Goal: Information Seeking & Learning: Learn about a topic

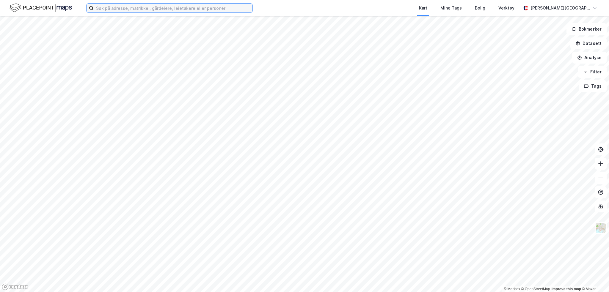
click at [164, 7] on input at bounding box center [173, 8] width 159 height 9
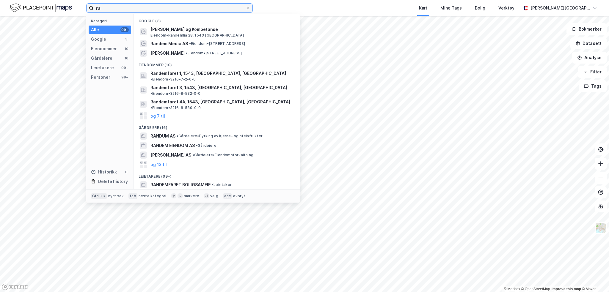
type input "r"
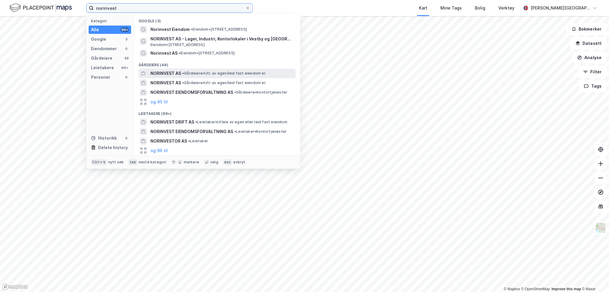
type input "norinvest"
click at [168, 72] on span "NORINVEST AS" at bounding box center [166, 73] width 31 height 7
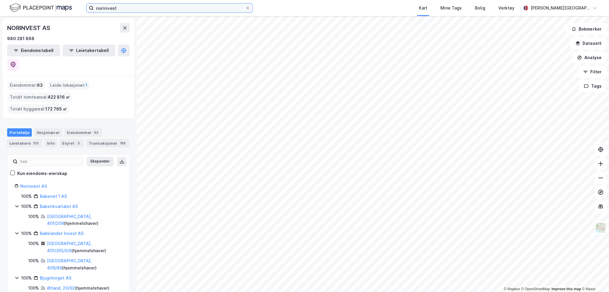
click at [119, 7] on input "norinvest" at bounding box center [170, 8] width 152 height 9
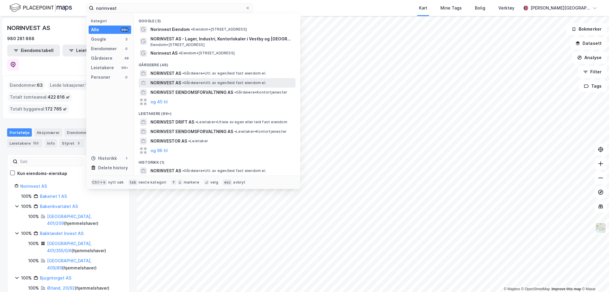
click at [169, 83] on span "NORINVEST AS" at bounding box center [166, 82] width 31 height 7
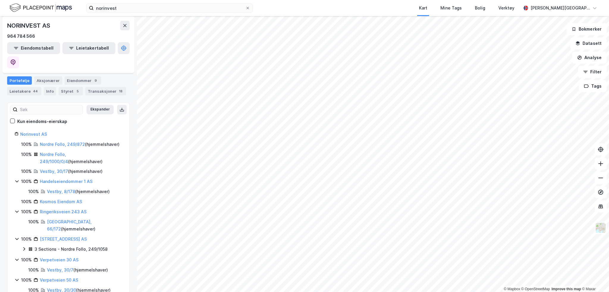
scroll to position [55, 0]
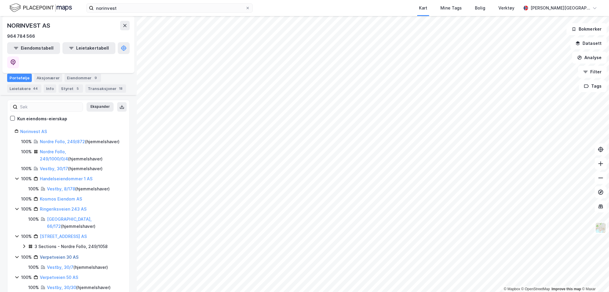
click at [50, 255] on link "Verpetveien 30 AS" at bounding box center [59, 257] width 39 height 5
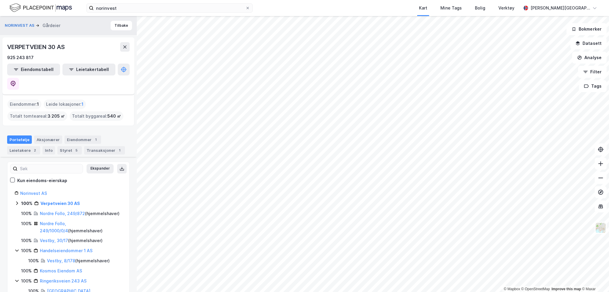
click at [17, 201] on icon at bounding box center [17, 203] width 5 height 5
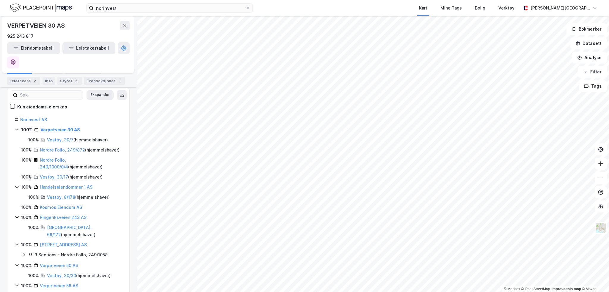
scroll to position [74, 0]
click at [54, 195] on link "Vestby, 8/178" at bounding box center [61, 197] width 28 height 5
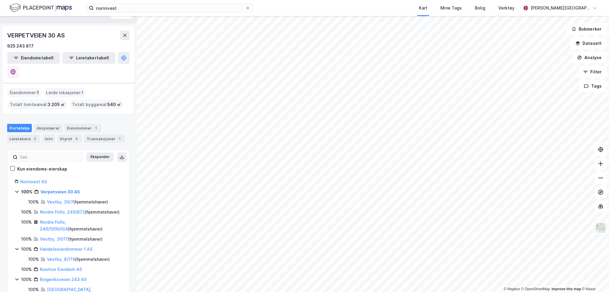
scroll to position [74, 0]
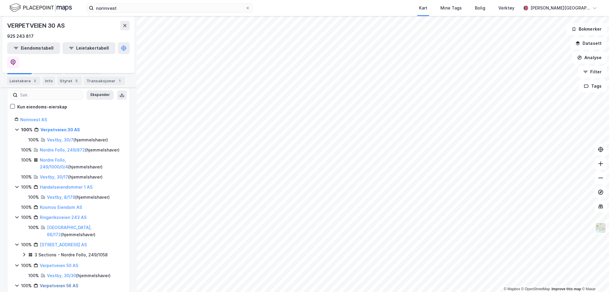
click at [64, 283] on link "Verpetveien 56 AS" at bounding box center [59, 285] width 38 height 5
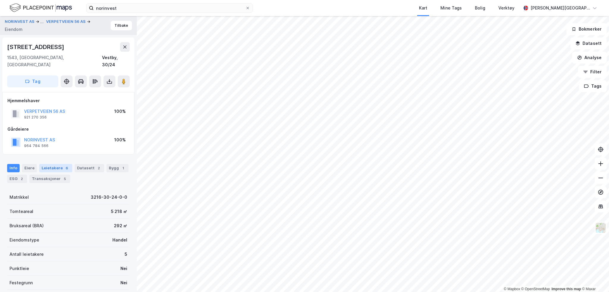
click at [51, 164] on div "Leietakere 6" at bounding box center [55, 168] width 33 height 8
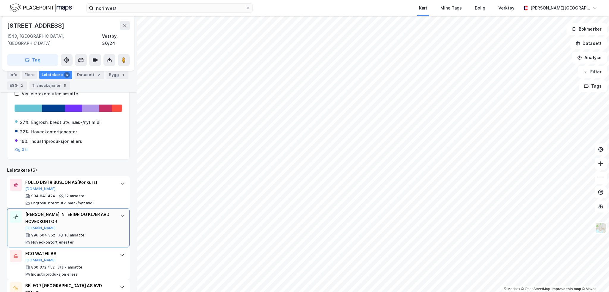
scroll to position [121, 0]
click at [127, 54] on button at bounding box center [124, 60] width 12 height 12
